Goal: Task Accomplishment & Management: Complete application form

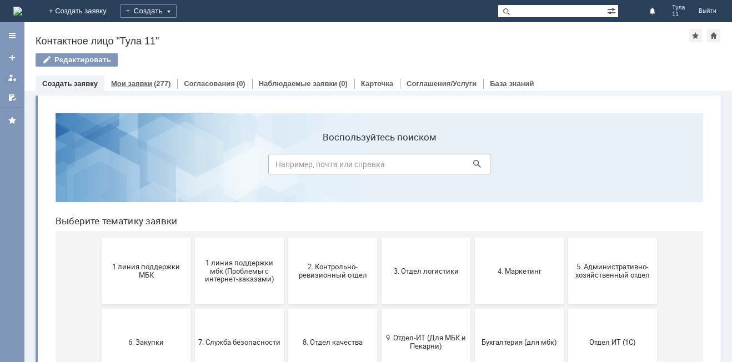
click at [146, 84] on link "Мои заявки" at bounding box center [131, 83] width 41 height 8
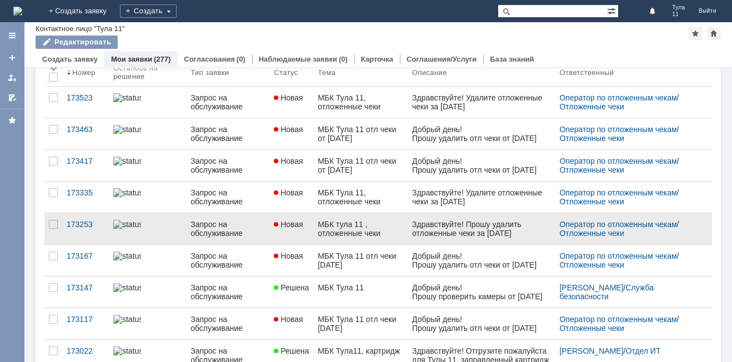
scroll to position [56, 0]
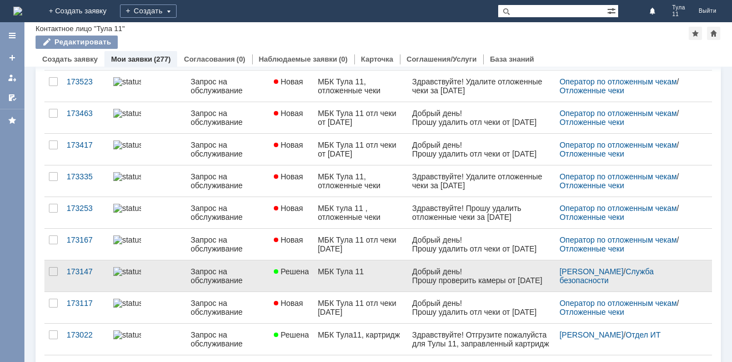
click at [463, 264] on link at bounding box center [482, 276] width 148 height 31
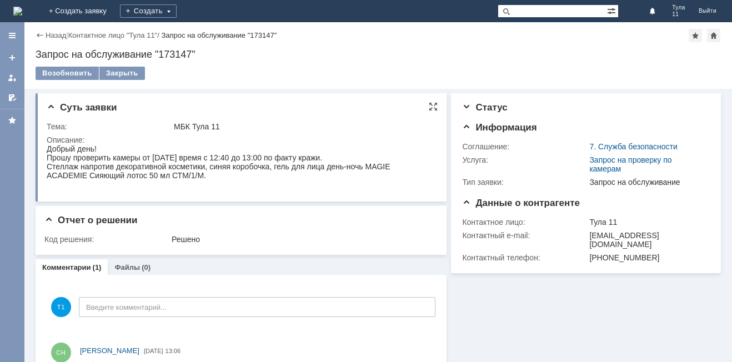
drag, startPoint x: 93, startPoint y: 291, endPoint x: 203, endPoint y: 178, distance: 157.6
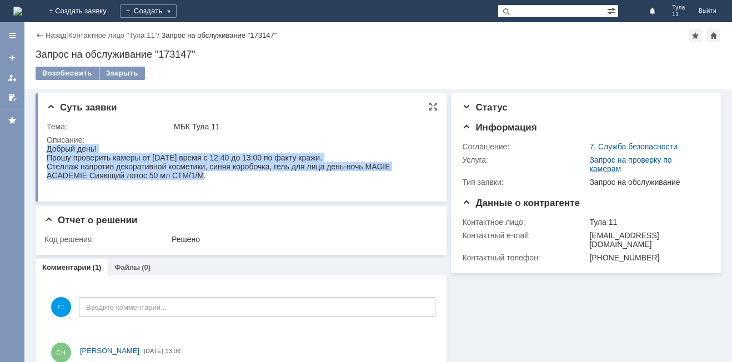
drag, startPoint x: 202, startPoint y: 177, endPoint x: 52, endPoint y: 140, distance: 154.5
click at [52, 144] on html "Добрый день! Прошу проверить камеры от 09.09.25 время с 12:40 до 13:00 по факту…" at bounding box center [236, 166] width 378 height 44
copy body "Добрый день! Прошу проверить камеры от 09.09.25 время с 12:40 до 13:00 по факту…"
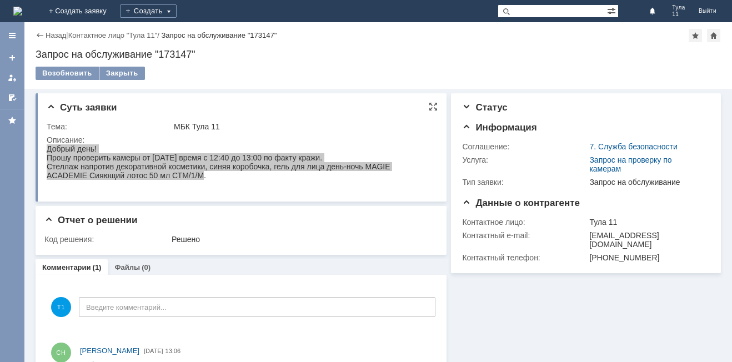
drag, startPoint x: 282, startPoint y: 101, endPoint x: 236, endPoint y: 14, distance: 98.0
click at [282, 101] on div "Суть заявки Тема: МБК Тула 11 Описание:" at bounding box center [241, 147] width 411 height 108
click at [597, 146] on link "7. Служба безопасности" at bounding box center [634, 146] width 88 height 9
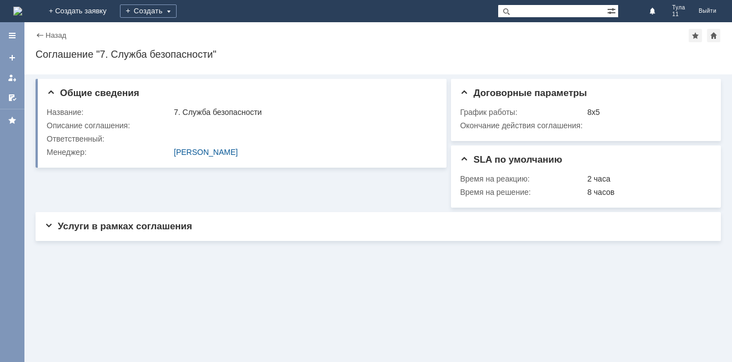
click at [22, 14] on img at bounding box center [17, 11] width 9 height 9
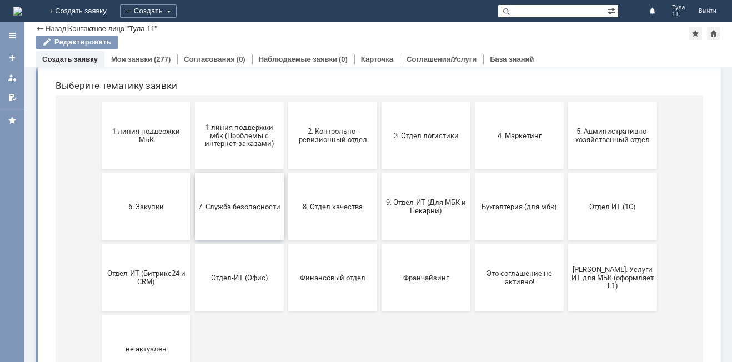
click at [198, 204] on span "7. Служба безопасности" at bounding box center [239, 206] width 82 height 8
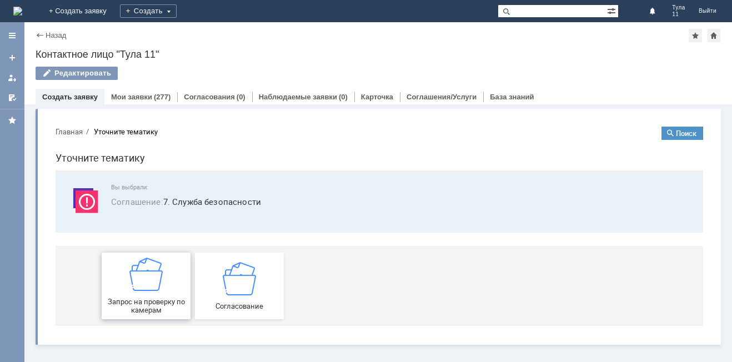
click at [148, 286] on img at bounding box center [145, 274] width 33 height 33
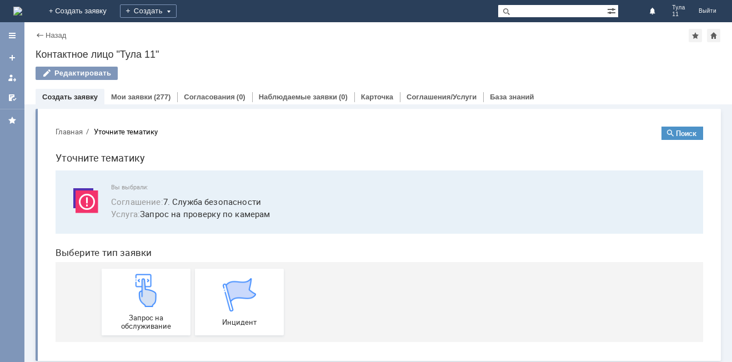
click at [148, 286] on img at bounding box center [145, 290] width 33 height 33
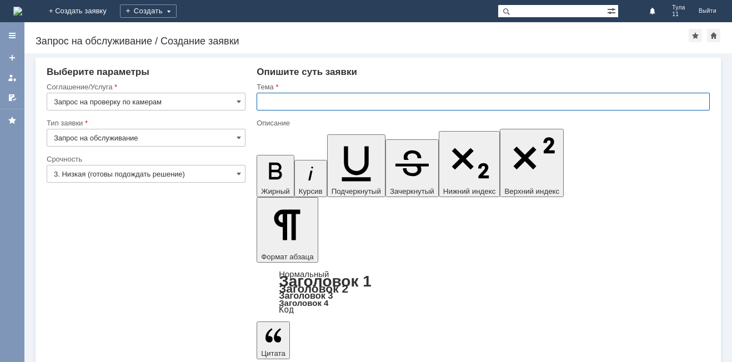
click at [303, 101] on input "text" at bounding box center [483, 102] width 453 height 18
type input "МБК тула 11, проверка камер"
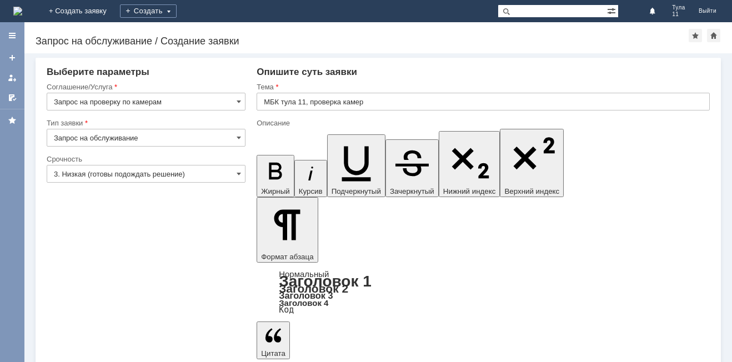
drag, startPoint x: 455, startPoint y: 2973, endPoint x: 437, endPoint y: 2973, distance: 18.3
click at [138, 168] on input "3. Низкая (готовы подождать решение)" at bounding box center [146, 174] width 199 height 18
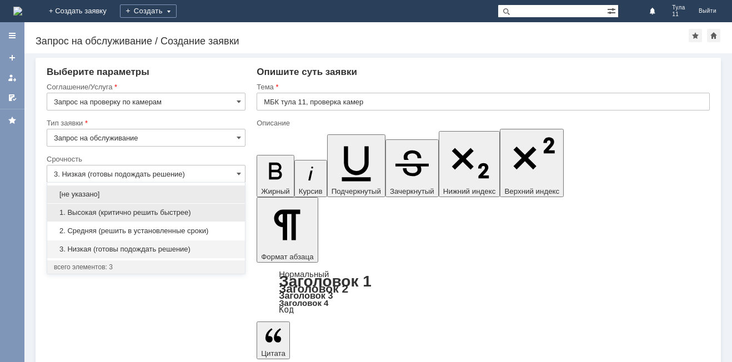
click at [137, 209] on span "1. Высокая (критично решить быстрее)" at bounding box center [146, 212] width 184 height 9
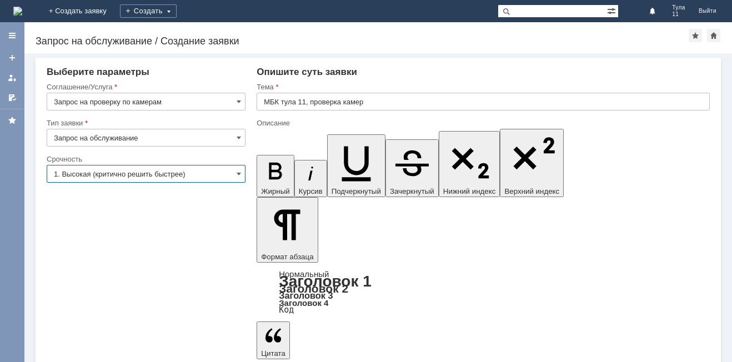
type input "1. Высокая (критично решить быстрее)"
